Goal: Task Accomplishment & Management: Manage account settings

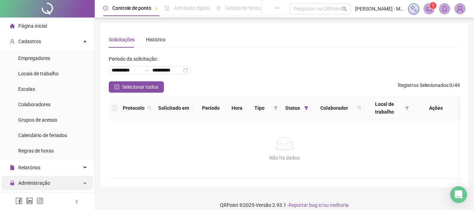
scroll to position [70, 0]
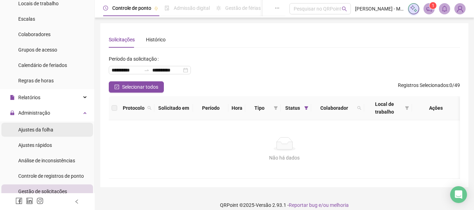
click at [35, 130] on span "Ajustes da folha" at bounding box center [35, 130] width 35 height 6
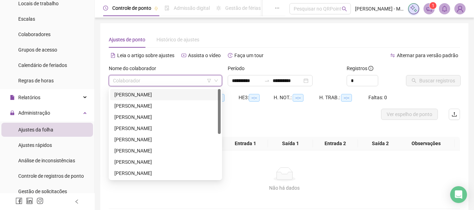
click at [156, 84] on input "search" at bounding box center [162, 80] width 99 height 11
click at [143, 140] on div "[PERSON_NAME]" at bounding box center [165, 140] width 102 height 8
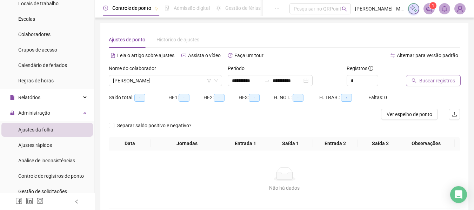
click at [435, 81] on span "Buscar registros" at bounding box center [437, 81] width 36 height 8
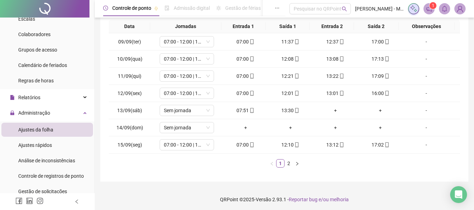
scroll to position [125, 0]
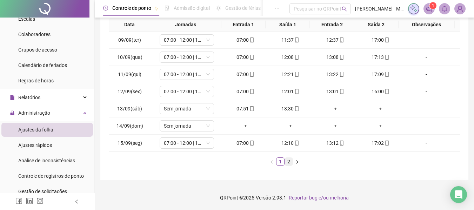
click at [289, 163] on link "2" at bounding box center [289, 162] width 8 height 8
click at [372, 94] on div "+" at bounding box center [380, 92] width 39 height 8
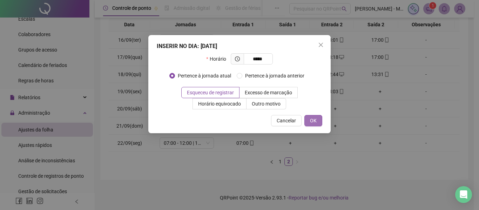
type input "*****"
click at [319, 120] on button "OK" at bounding box center [314, 120] width 18 height 11
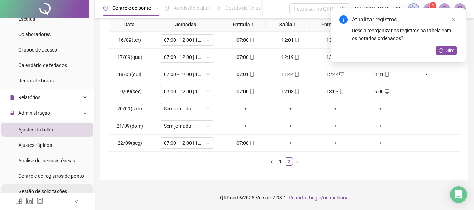
click at [46, 190] on span "Gestão de solicitações" at bounding box center [42, 192] width 49 height 6
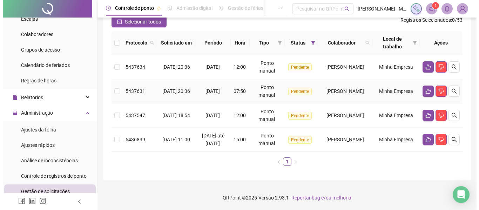
scroll to position [70, 0]
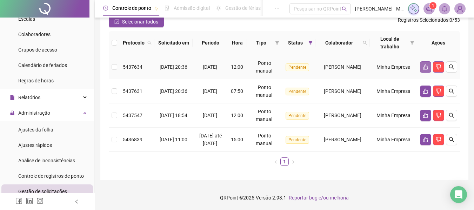
click at [428, 64] on icon "like" at bounding box center [426, 67] width 6 height 6
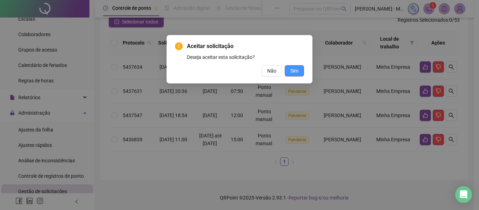
click at [298, 73] on span "Sim" at bounding box center [295, 71] width 8 height 8
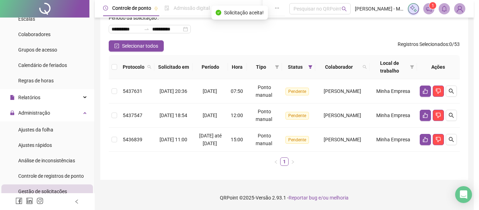
scroll to position [49, 0]
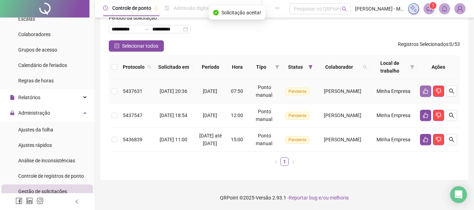
click at [424, 88] on button "button" at bounding box center [425, 91] width 11 height 11
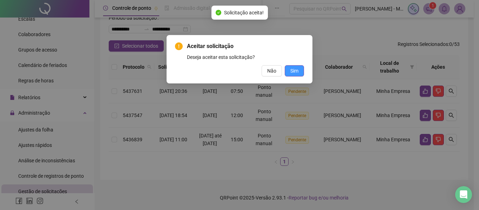
click at [292, 75] on button "Sim" at bounding box center [294, 70] width 19 height 11
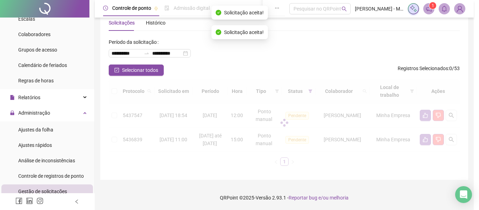
scroll to position [25, 0]
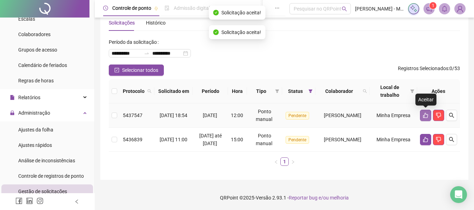
click at [423, 113] on icon "like" at bounding box center [426, 116] width 6 height 6
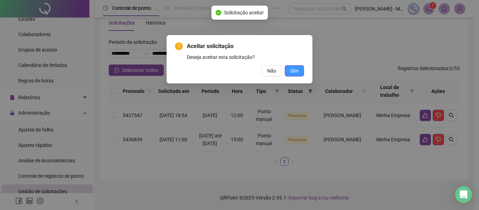
click at [298, 72] on span "Sim" at bounding box center [295, 71] width 8 height 8
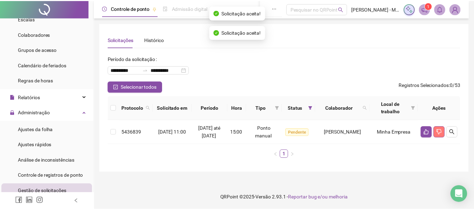
scroll to position [0, 0]
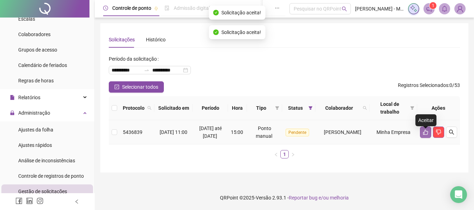
click at [428, 135] on icon "like" at bounding box center [425, 132] width 5 height 5
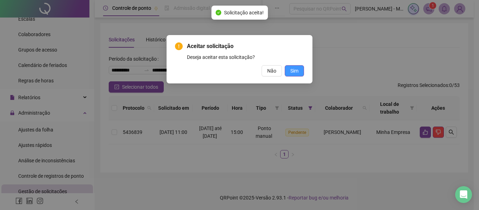
click at [293, 67] on span "Sim" at bounding box center [295, 71] width 8 height 8
